Goal: Use online tool/utility: Utilize a website feature to perform a specific function

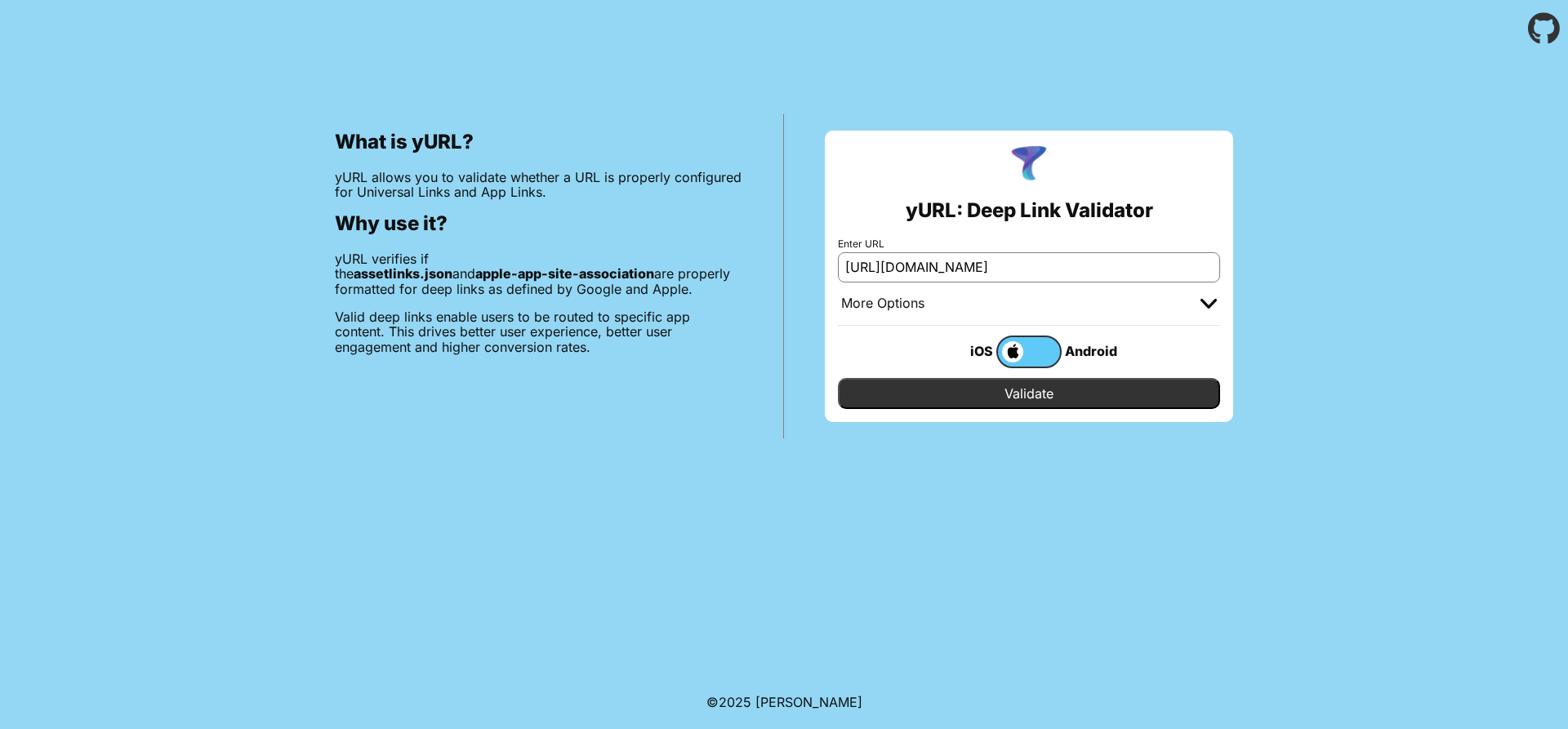
scroll to position [0, 60]
type input "https://staging.multiqos.com/.well-known/apple-app-site-association"
click at [1013, 355] on span at bounding box center [1011, 352] width 25 height 22
click at [0, 0] on input "checkbox" at bounding box center [0, 0] width 0 height 0
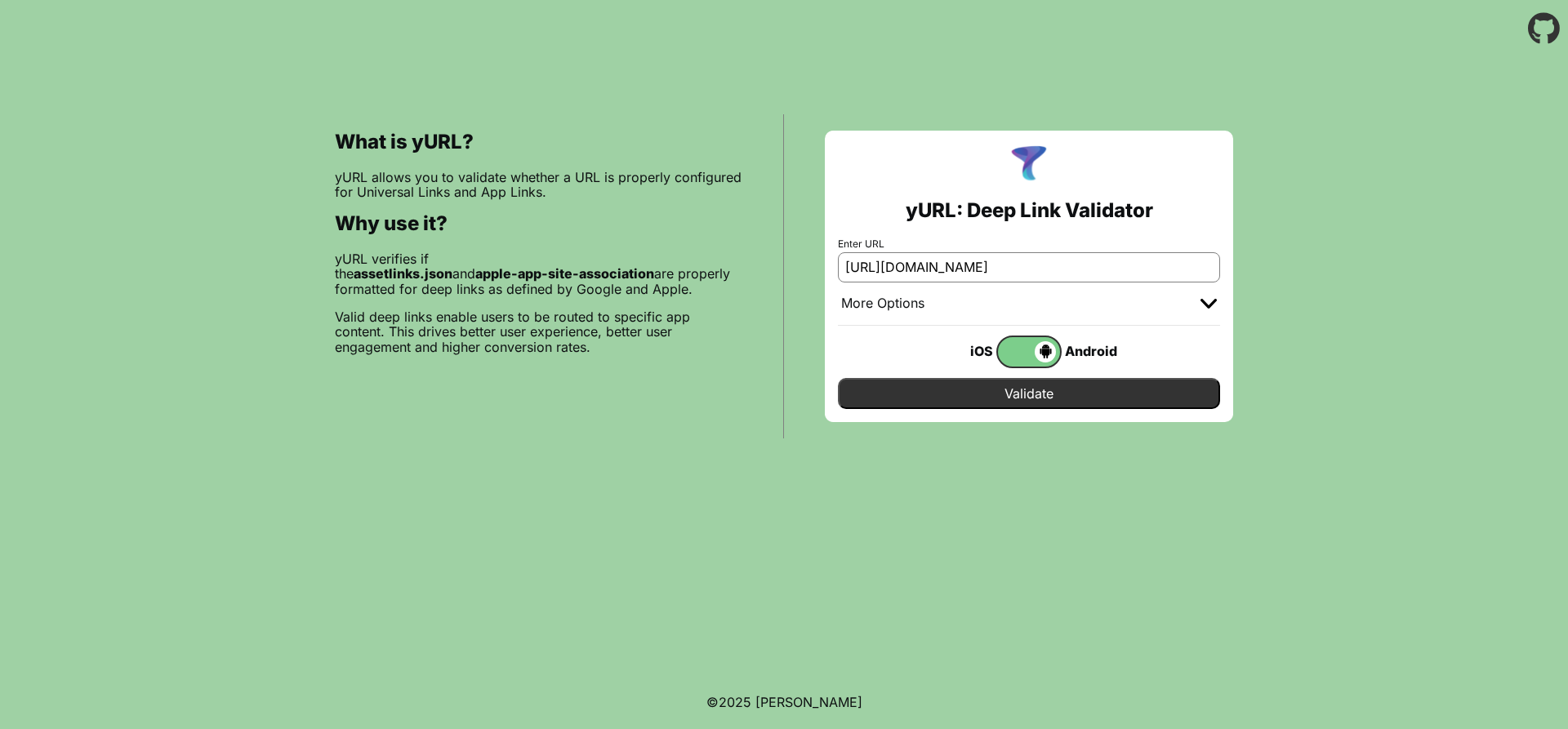
click at [1013, 355] on span at bounding box center [1027, 352] width 58 height 22
click at [0, 0] on input "checkbox" at bounding box center [0, 0] width 0 height 0
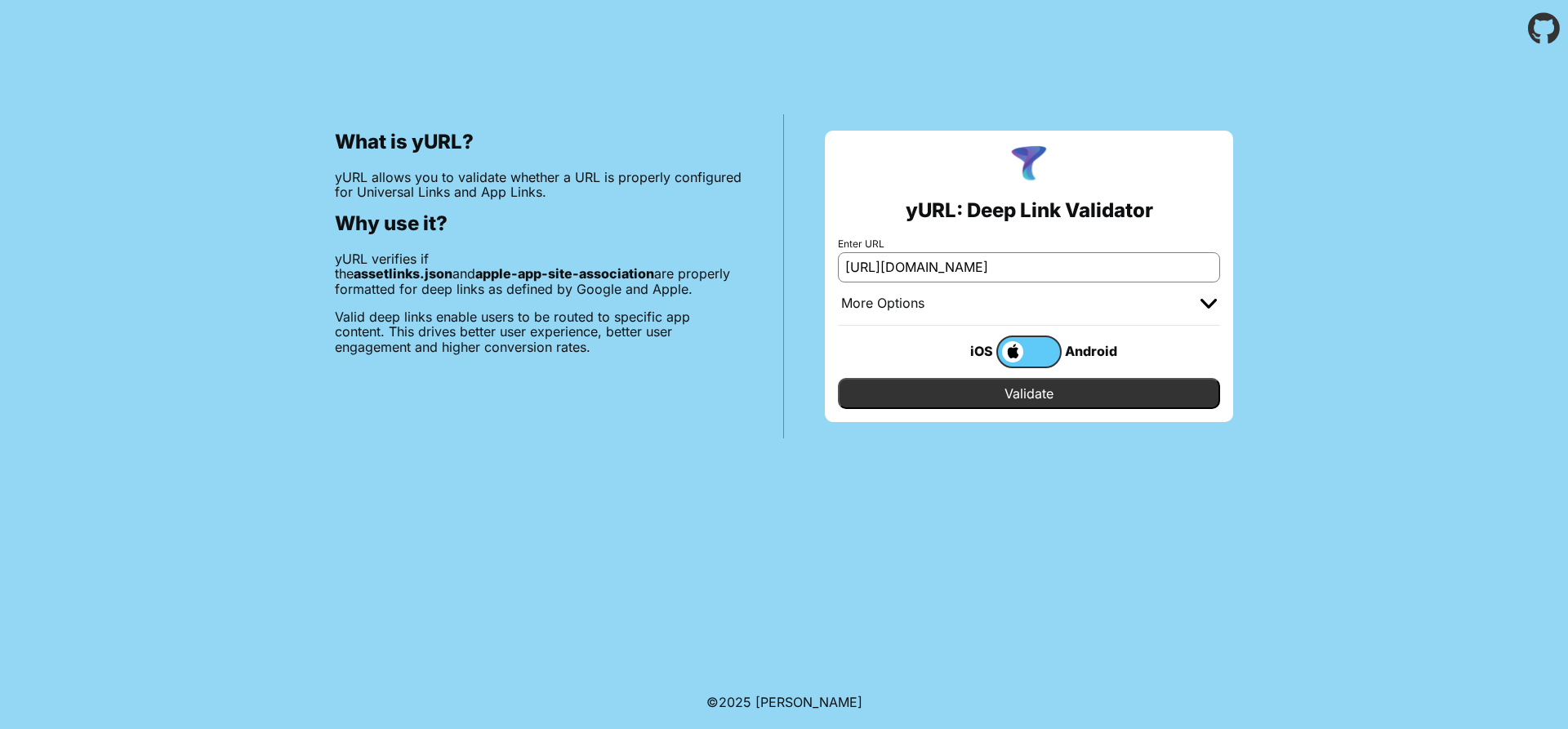
click at [1010, 382] on input "Validate" at bounding box center [1029, 393] width 383 height 31
click at [1015, 393] on input "Validate" at bounding box center [1029, 393] width 383 height 31
click at [1028, 269] on input "https://staging.multiqos.com/.well-known/apple-app-site-association" at bounding box center [1029, 266] width 383 height 30
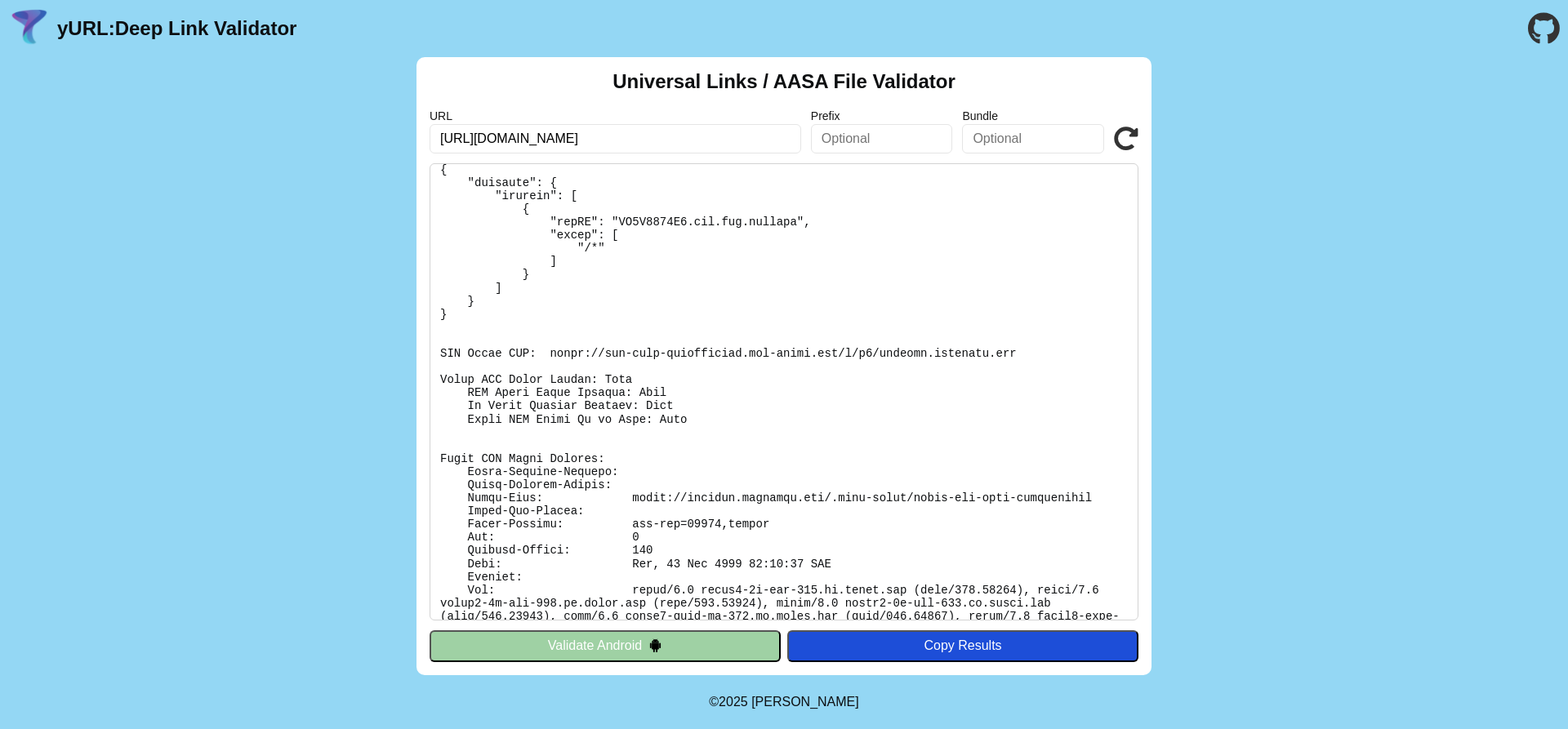
scroll to position [142, 0]
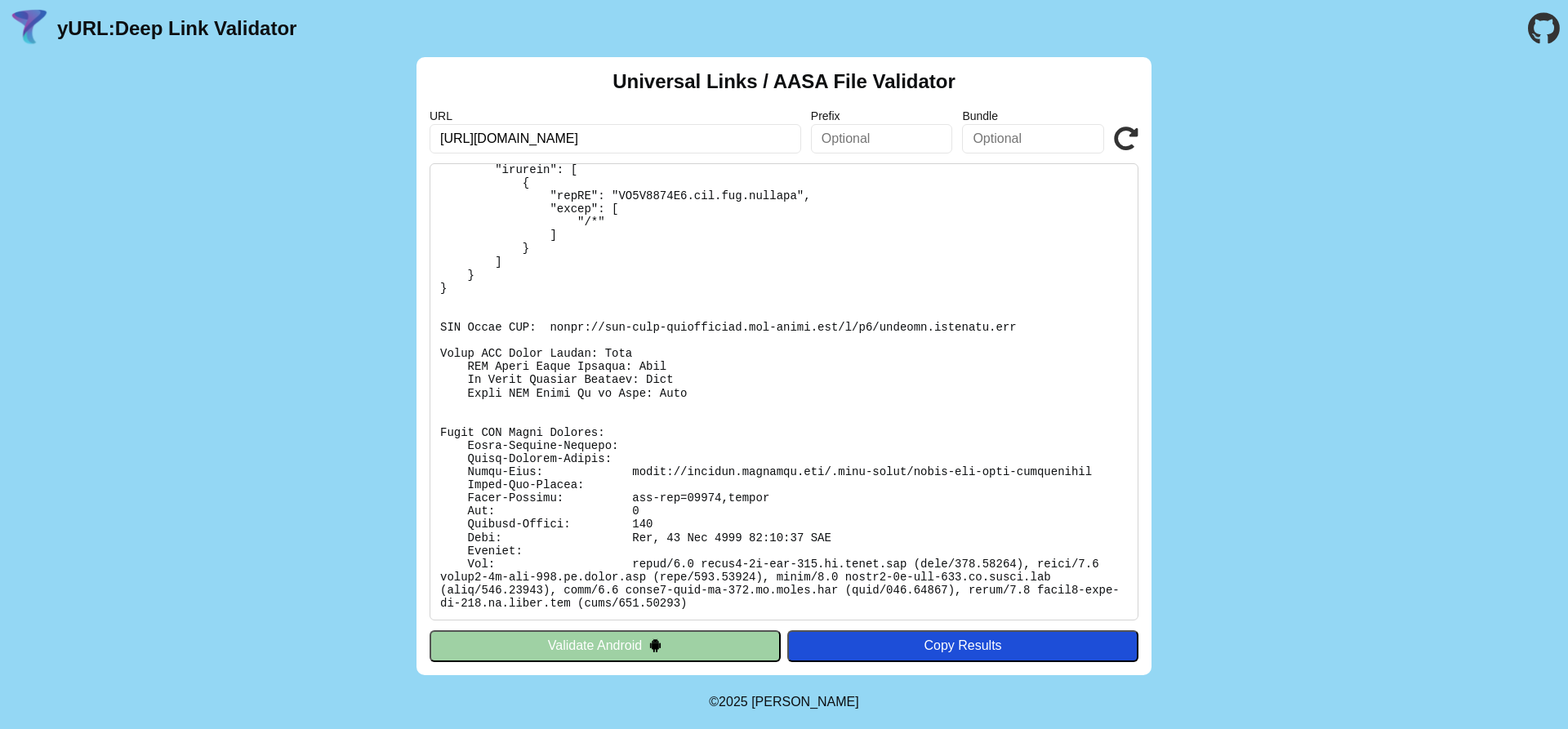
click at [717, 652] on button "Validate Android" at bounding box center [605, 645] width 351 height 31
click at [644, 639] on button "Validate Android" at bounding box center [605, 645] width 351 height 31
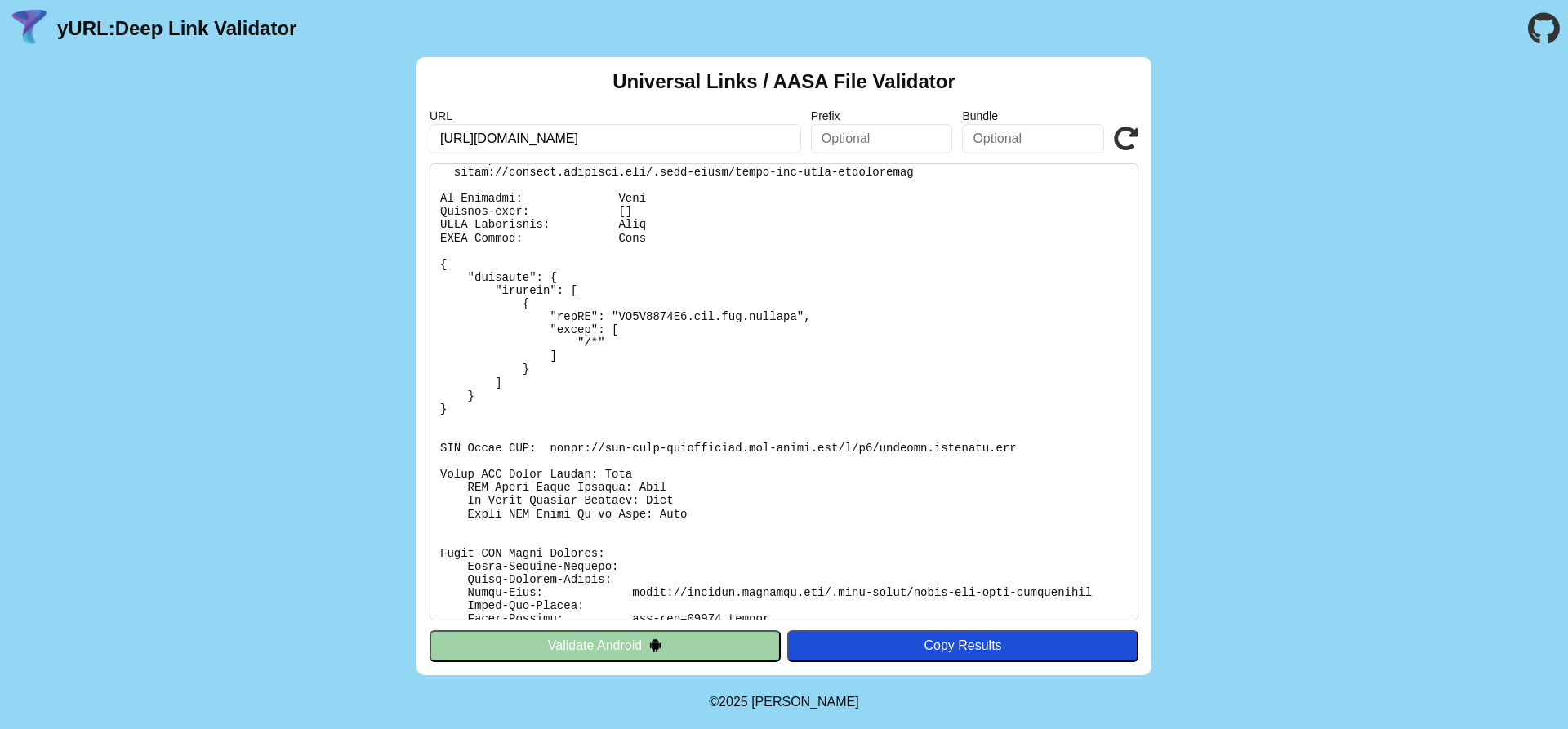
scroll to position [0, 0]
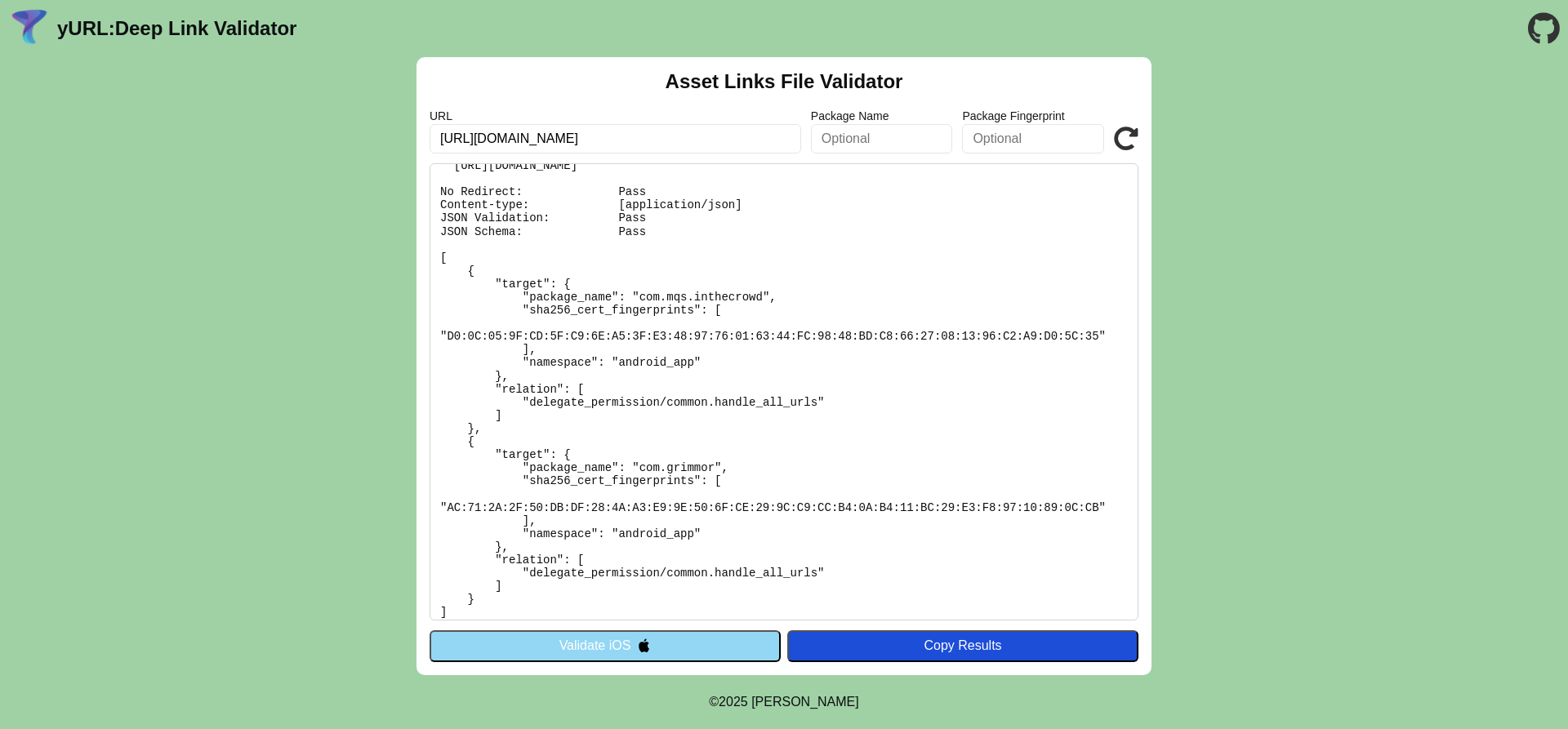
scroll to position [37, 0]
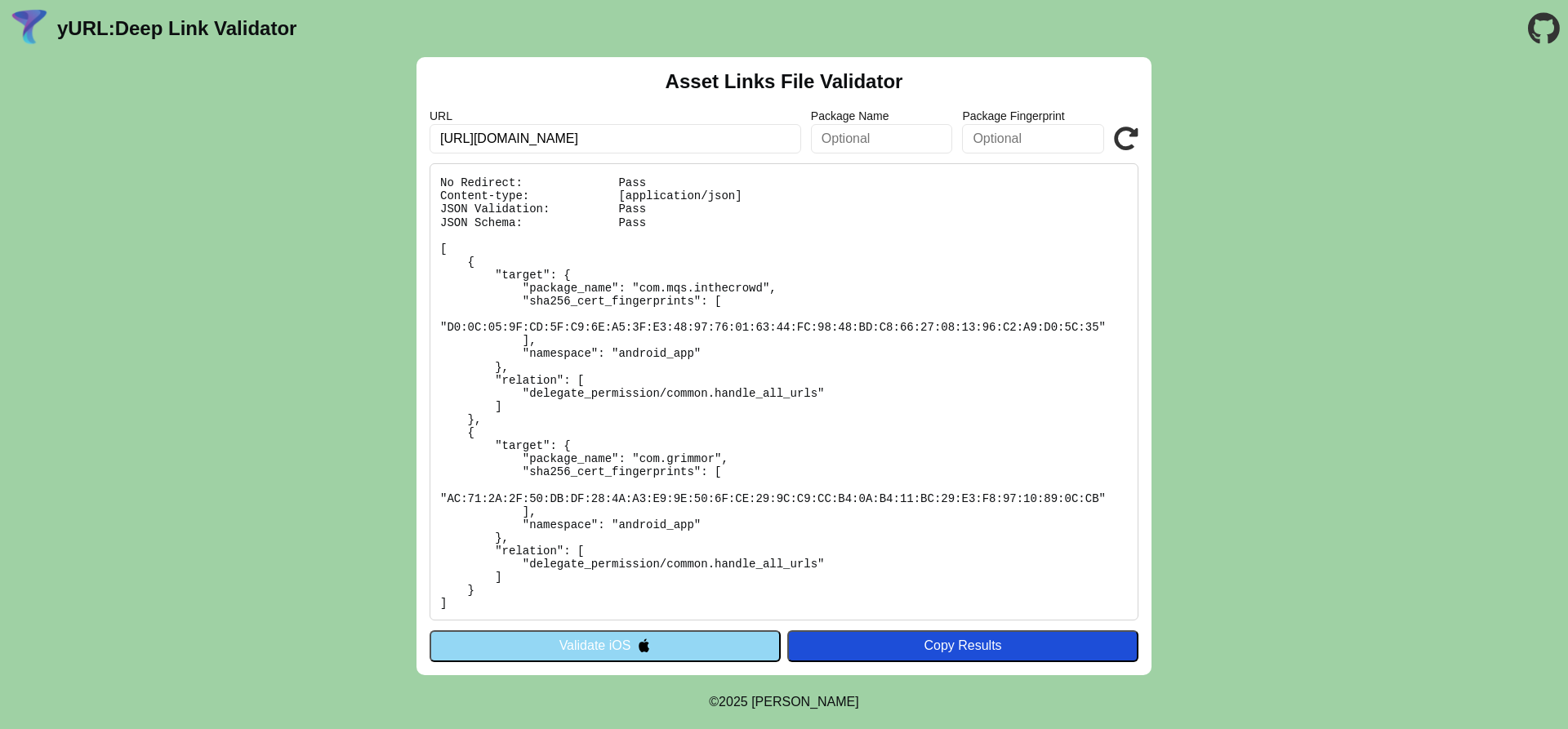
click at [704, 652] on button "Validate iOS" at bounding box center [605, 645] width 351 height 31
click at [602, 639] on button "Validate iOS" at bounding box center [605, 645] width 351 height 31
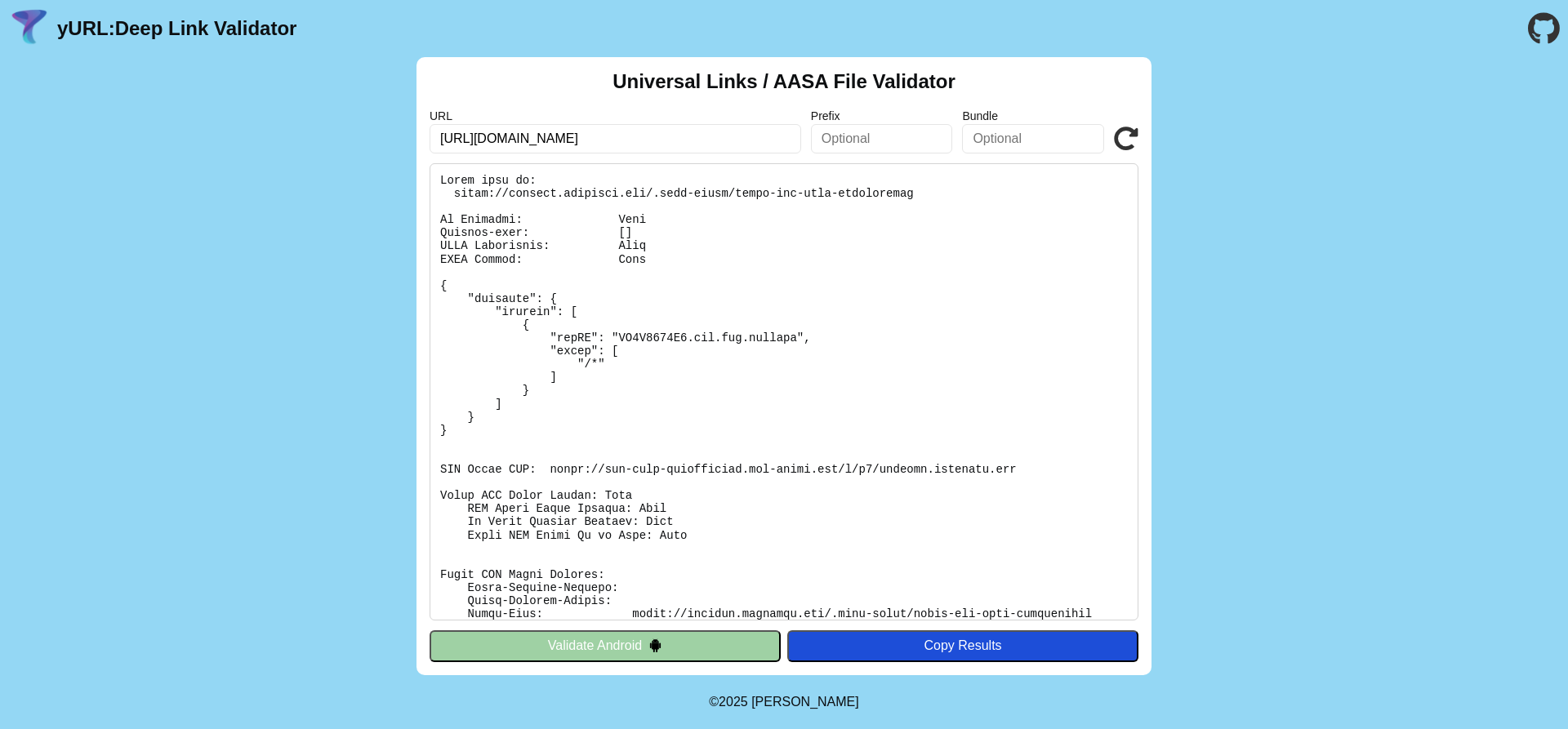
click at [783, 338] on pre at bounding box center [784, 392] width 709 height 457
drag, startPoint x: 783, startPoint y: 338, endPoint x: 709, endPoint y: 343, distance: 74.2
click at [709, 343] on pre at bounding box center [784, 392] width 709 height 457
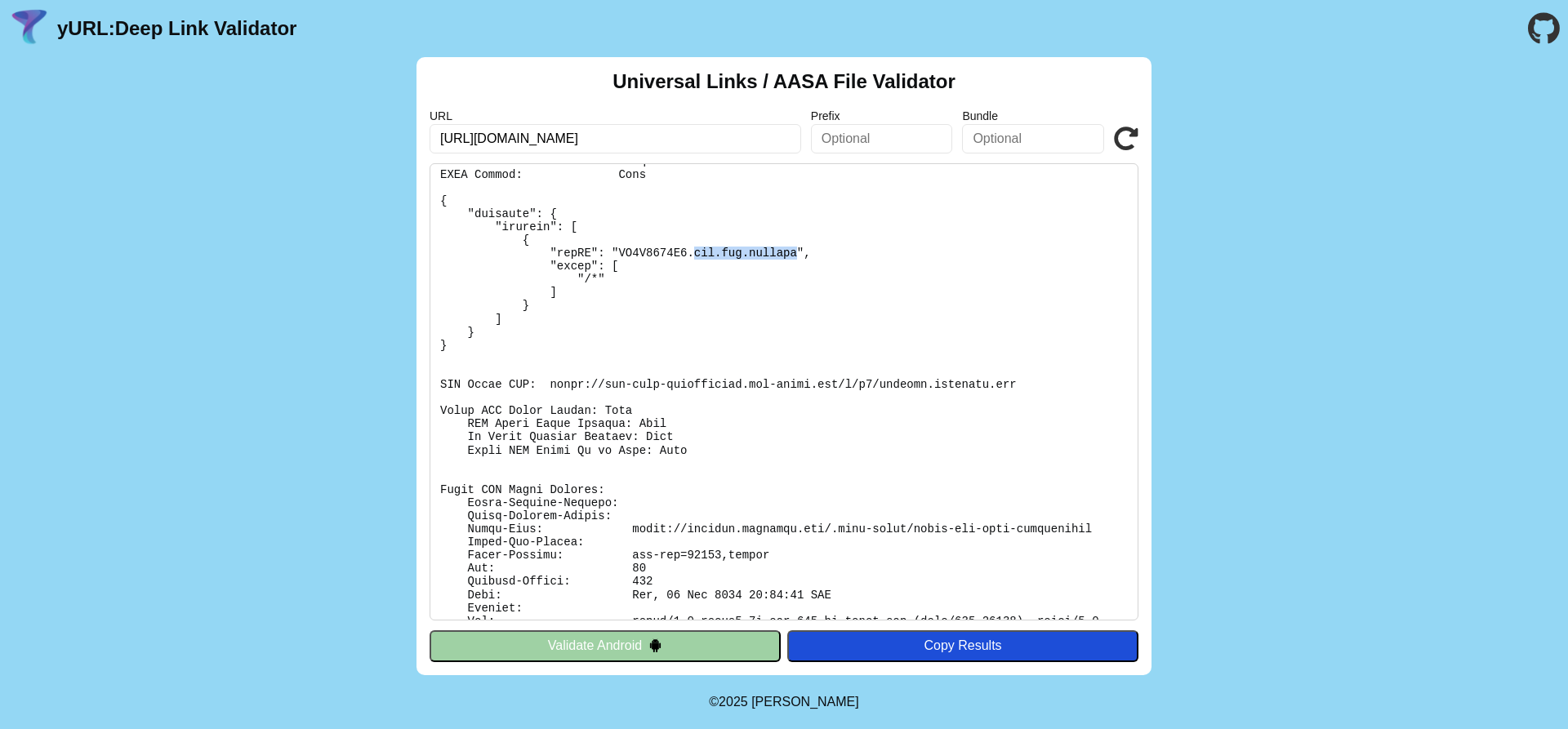
scroll to position [114, 0]
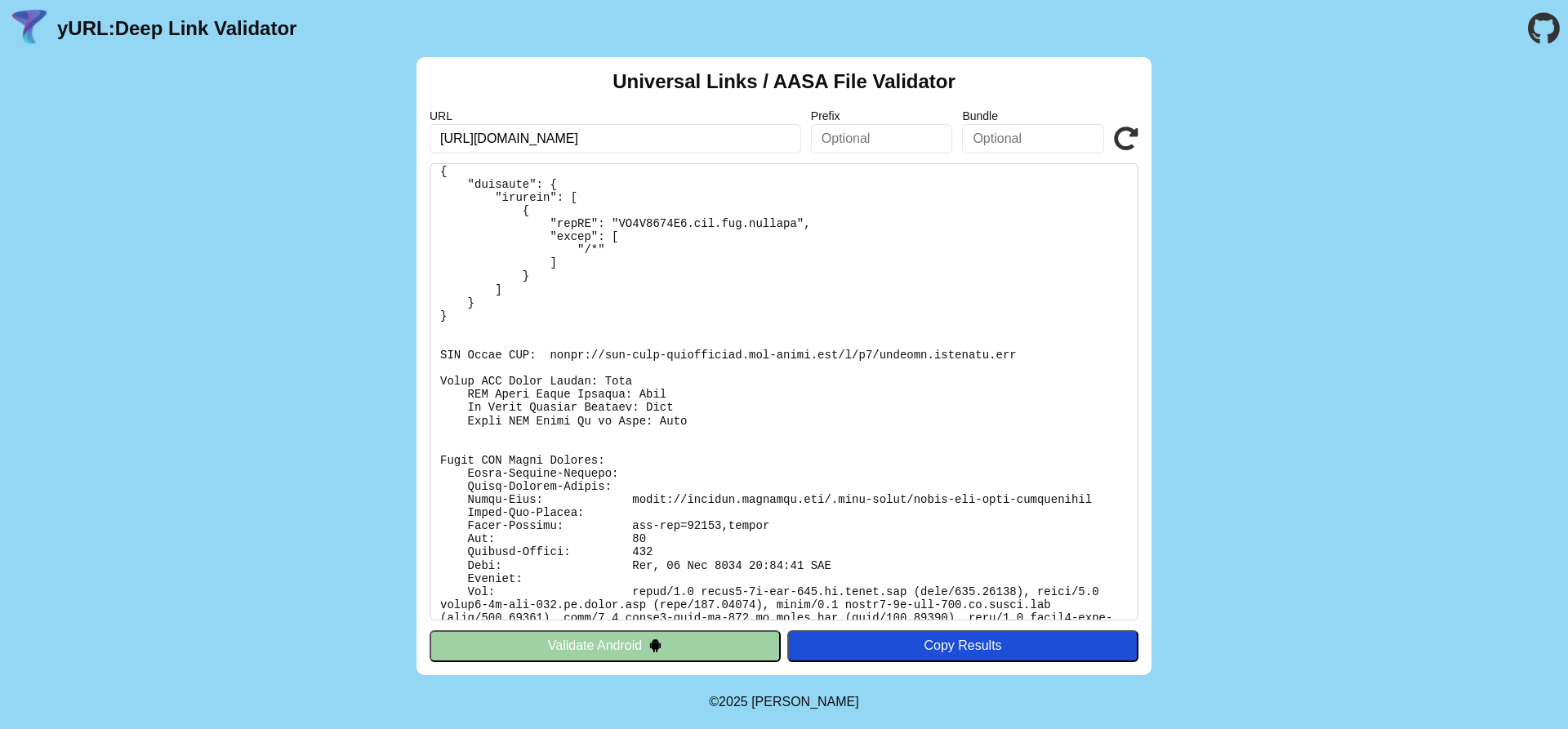
click at [972, 428] on pre at bounding box center [784, 392] width 709 height 457
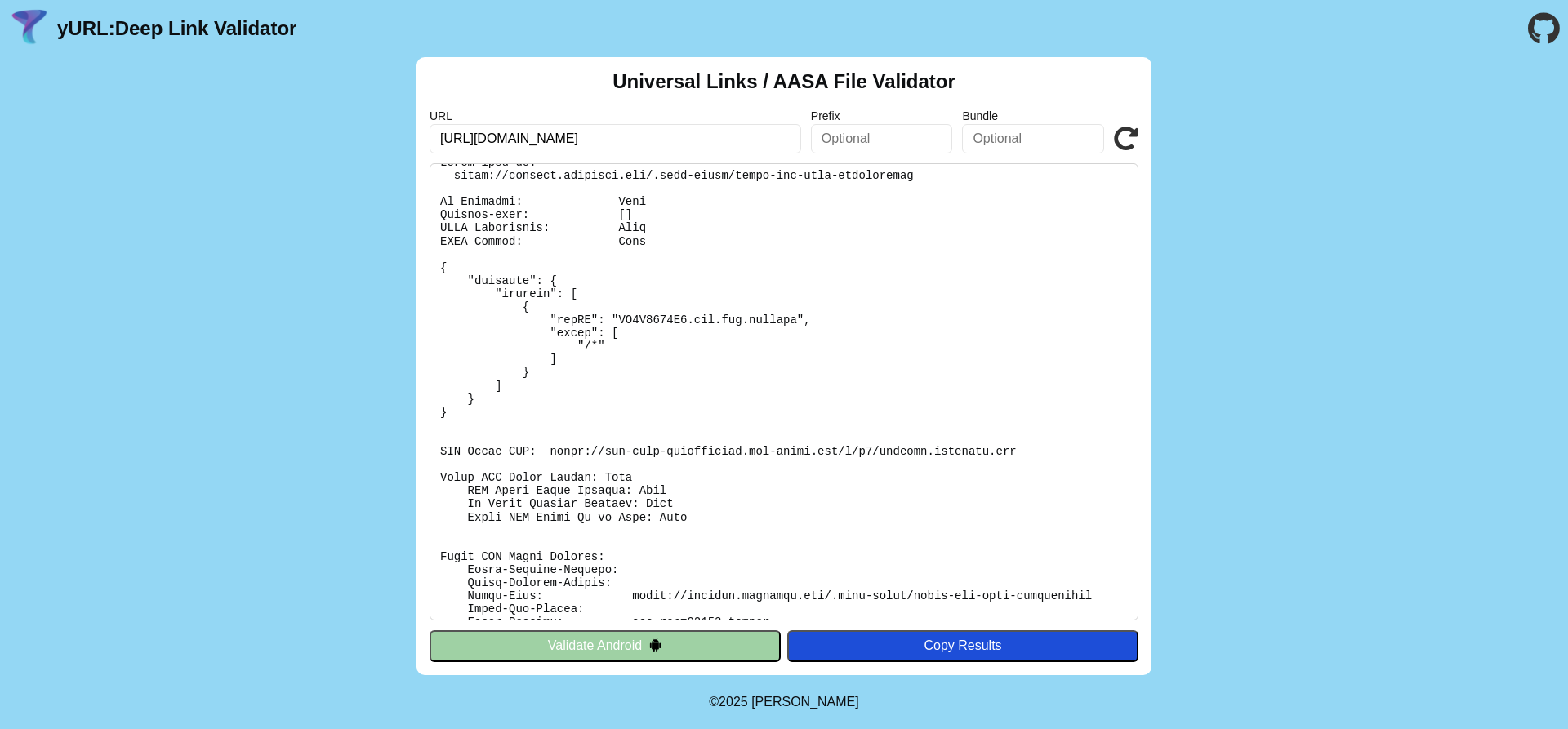
scroll to position [0, 0]
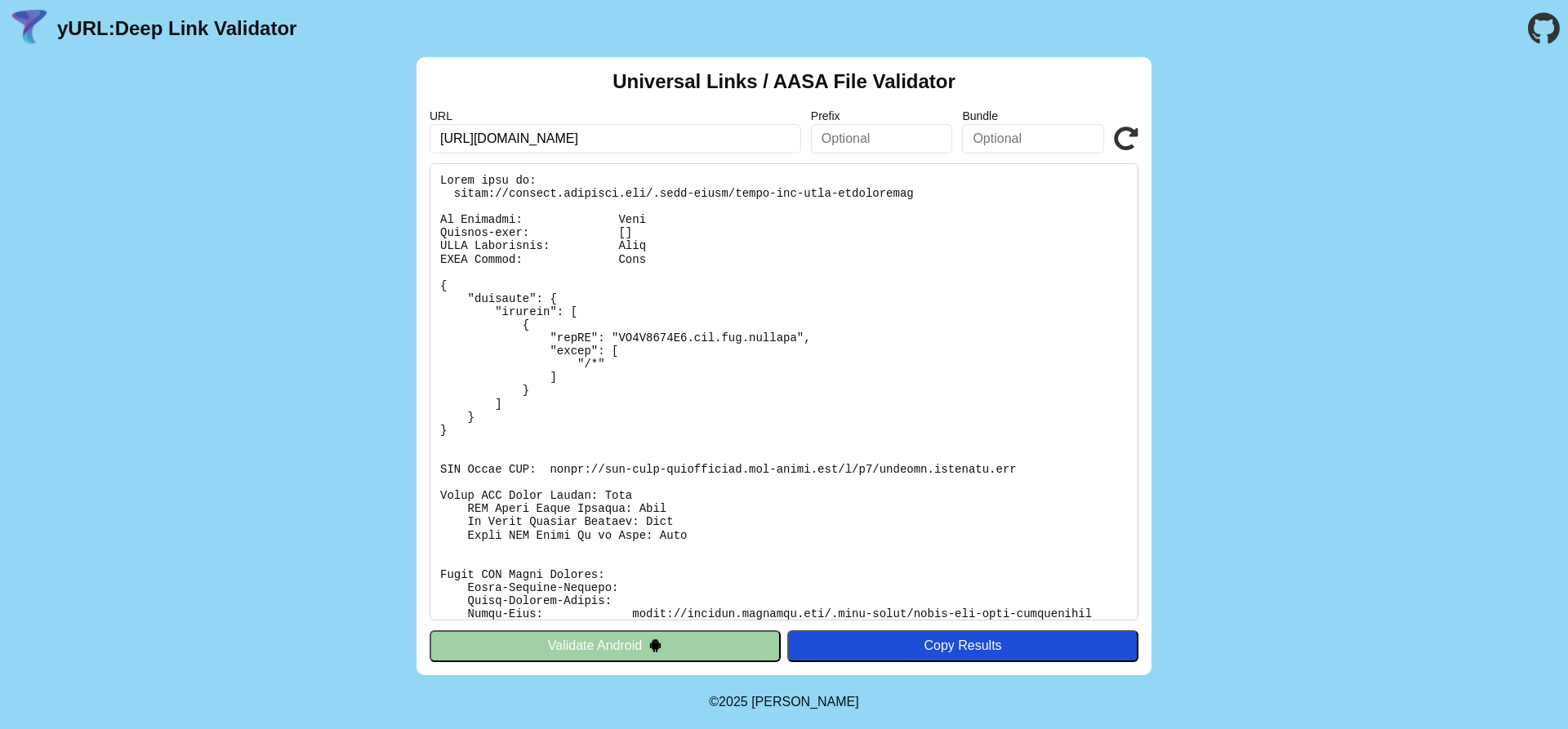
click at [606, 137] on input "[URL][DOMAIN_NAME]" at bounding box center [615, 139] width 372 height 30
drag, startPoint x: 604, startPoint y: 138, endPoint x: 994, endPoint y: 176, distance: 391.8
click at [965, 170] on div "Universal Links / AASA File Validator URL https://staging.multiqos.com/.well-kn…" at bounding box center [784, 366] width 735 height 618
type input "https://staging.multiqos.com"
click button "Validate" at bounding box center [0, 0] width 0 height 0
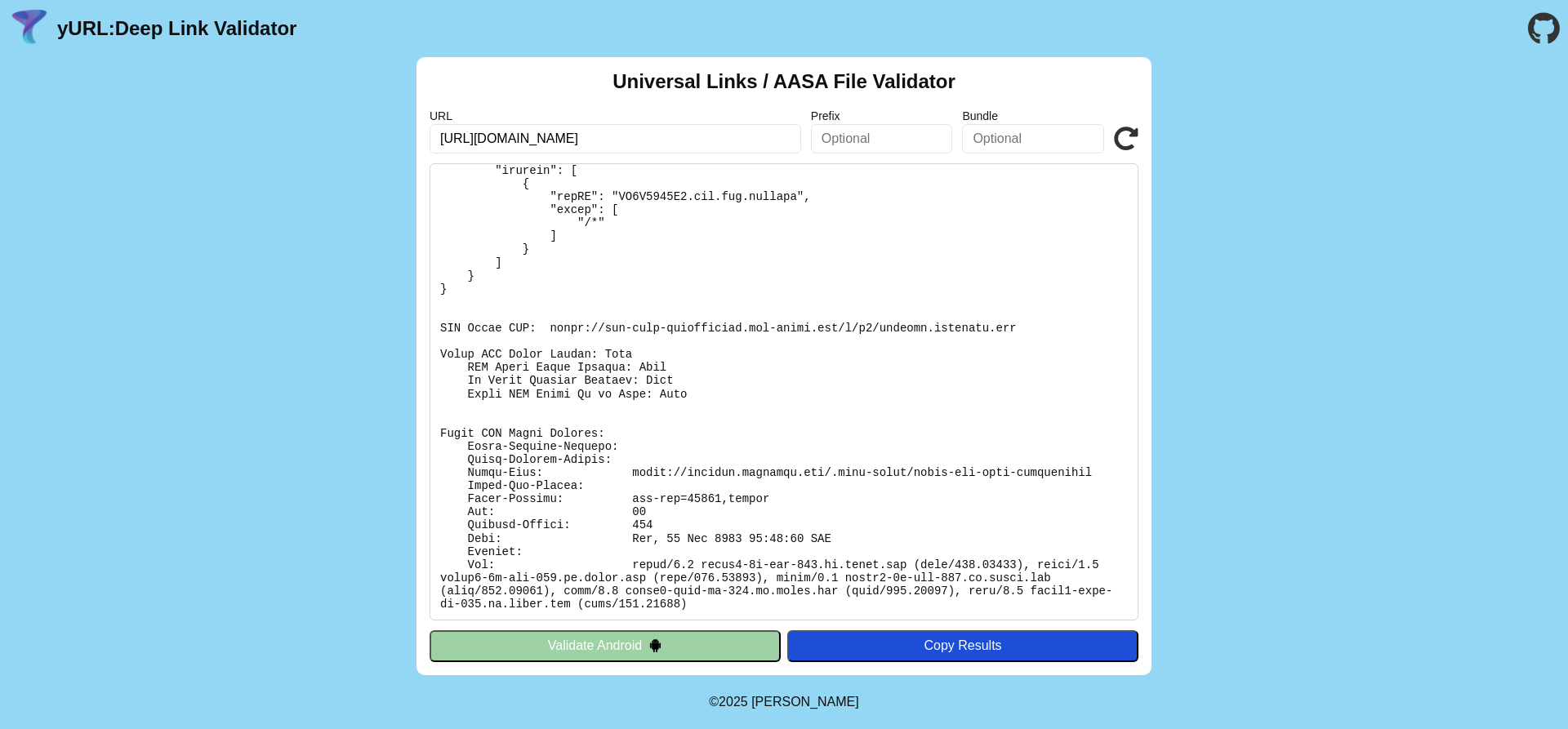
scroll to position [142, 0]
